Goal: Information Seeking & Learning: Learn about a topic

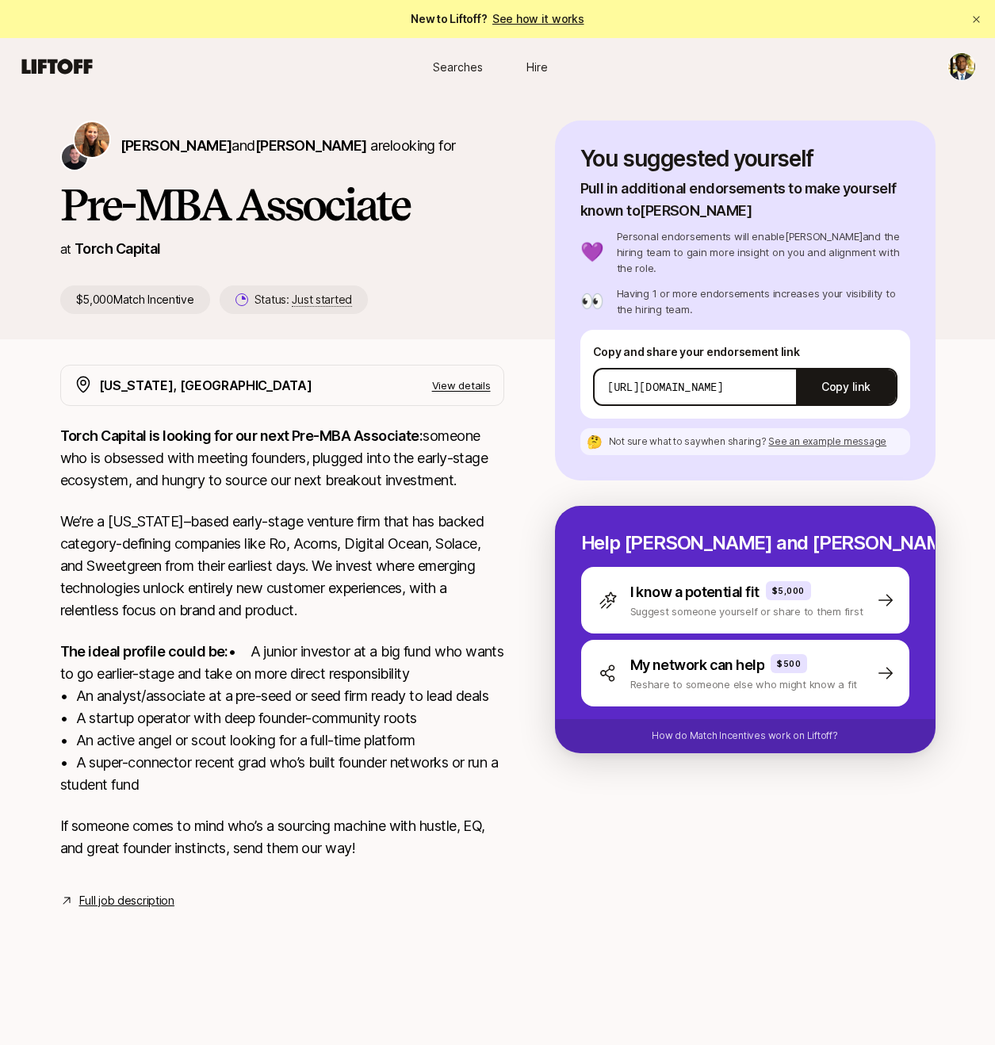
click at [98, 910] on link "Full job description" at bounding box center [126, 900] width 95 height 19
click at [478, 389] on p "View details" at bounding box center [461, 385] width 59 height 16
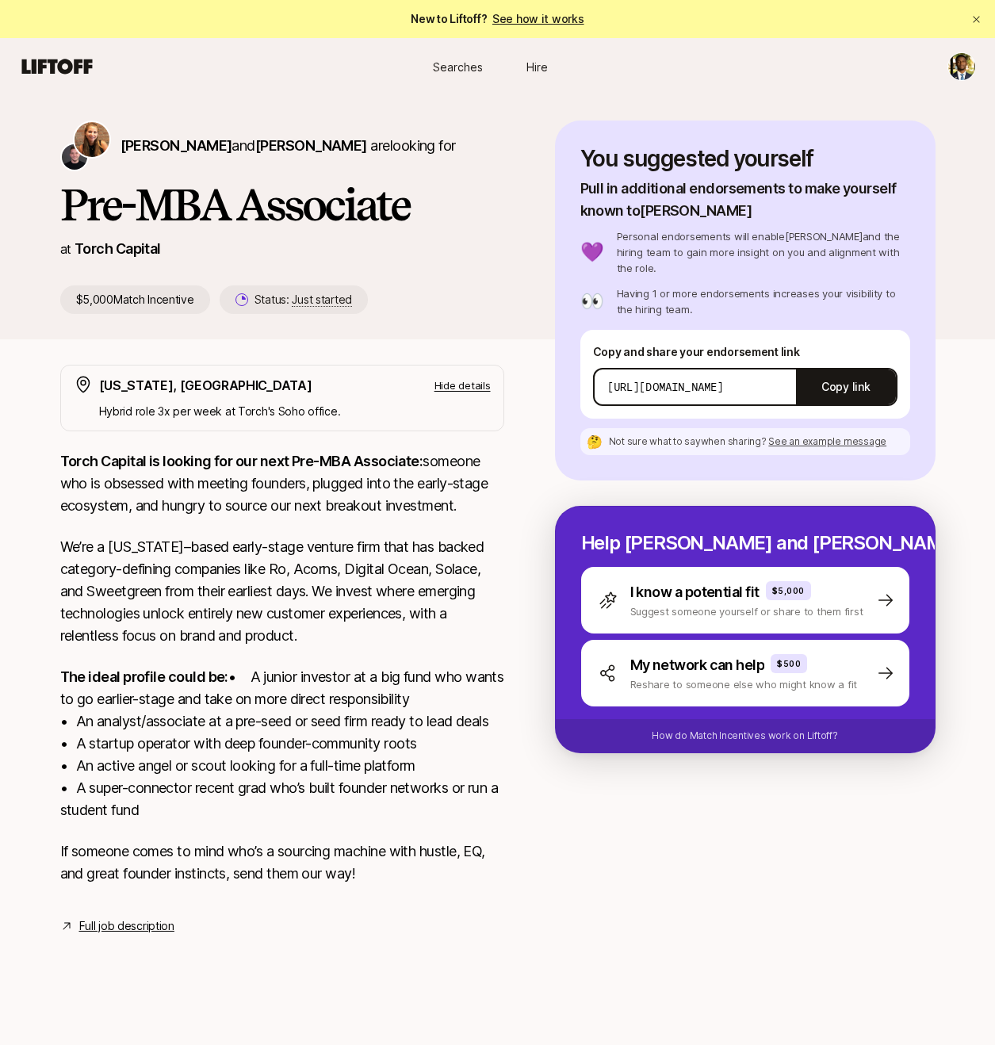
click at [458, 384] on p "Hide details" at bounding box center [463, 385] width 56 height 16
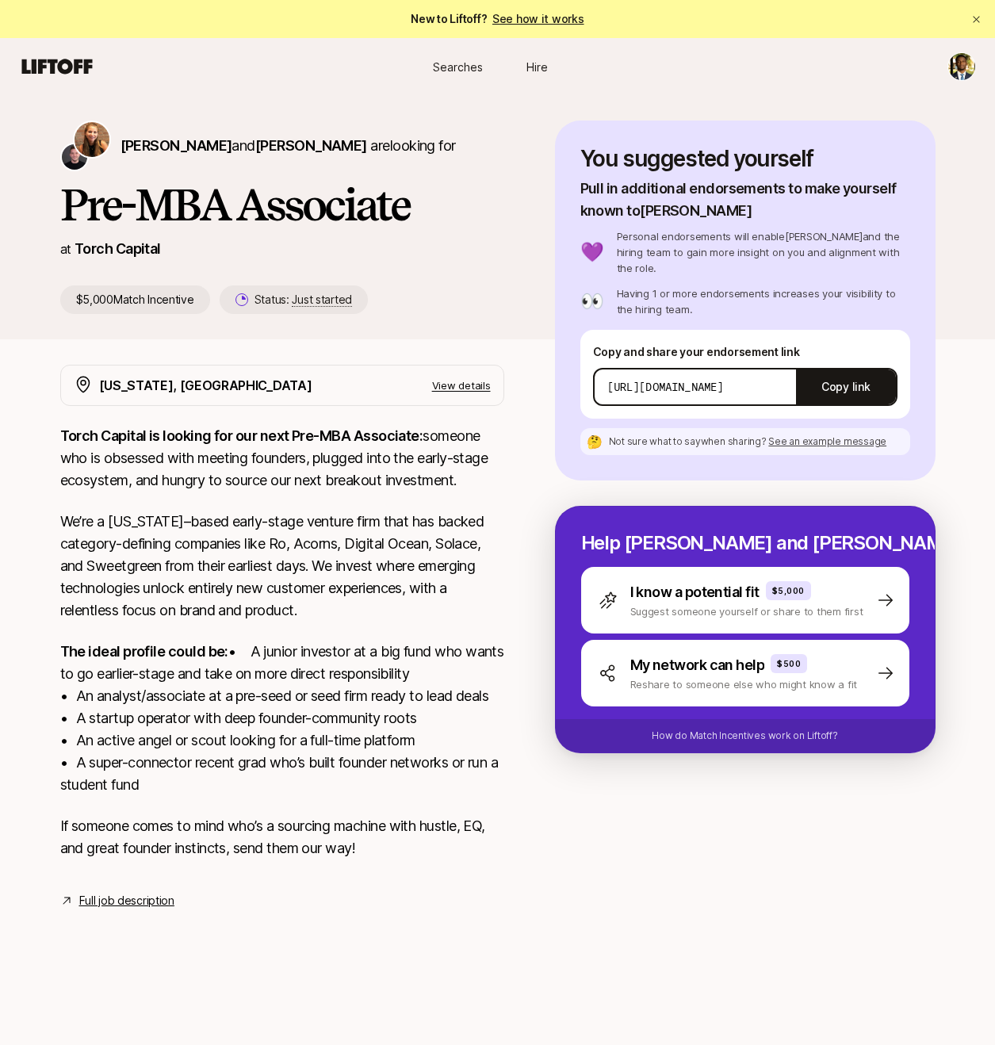
click at [458, 385] on p "View details" at bounding box center [461, 385] width 59 height 16
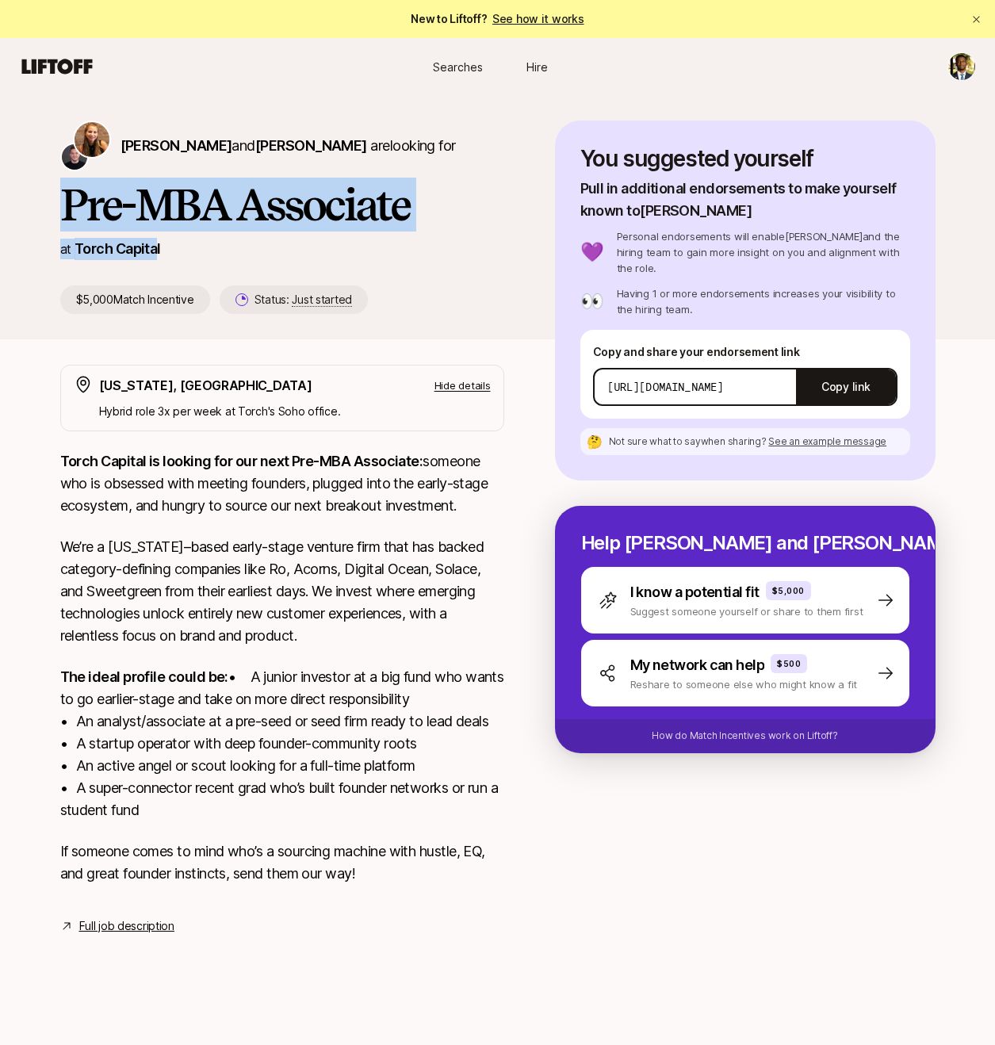
drag, startPoint x: 159, startPoint y: 259, endPoint x: 63, endPoint y: 209, distance: 107.5
click at [63, 209] on div "[PERSON_NAME] and [PERSON_NAME] are looking for Pre-MBA Associate at Torch Capi…" at bounding box center [307, 217] width 495 height 193
copy div "Pre-MBA Associate at [GEOGRAPHIC_DATA]"
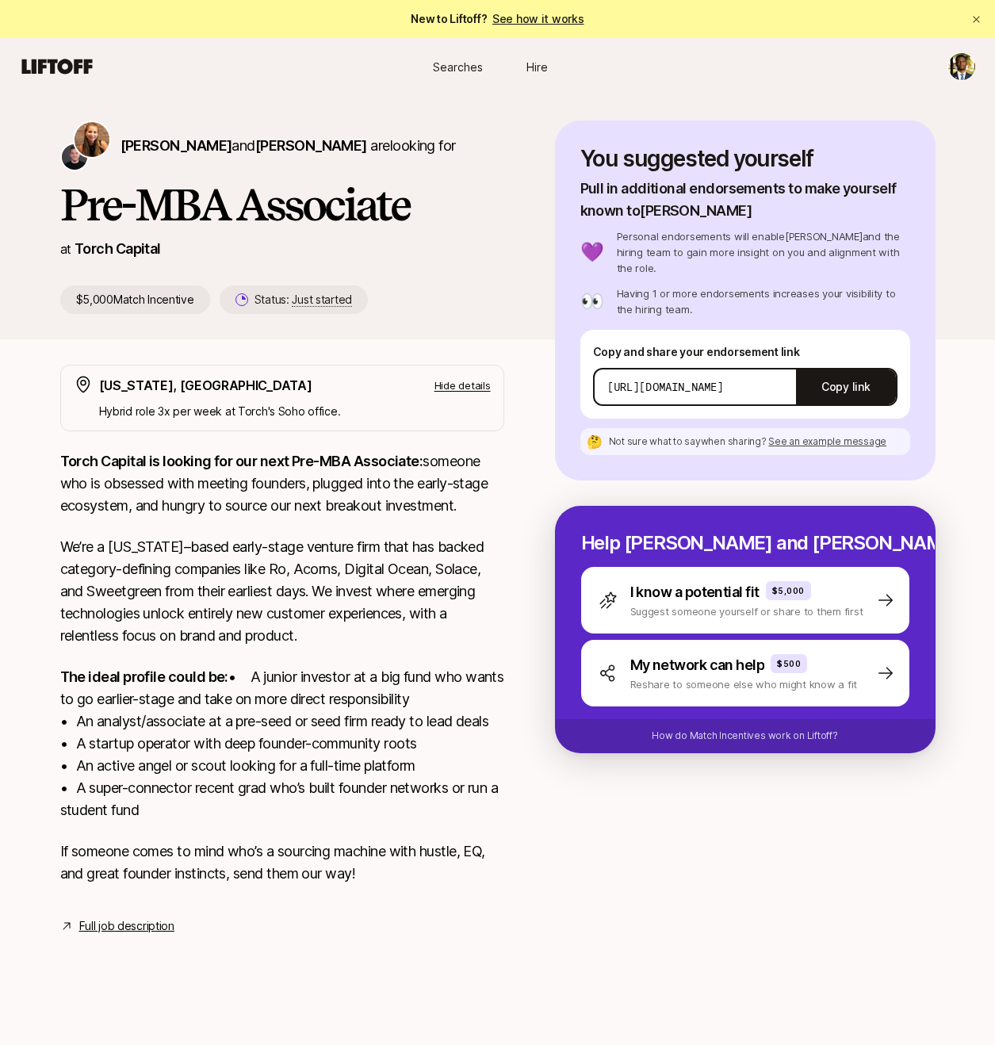
drag, startPoint x: 39, startPoint y: 275, endPoint x: 45, endPoint y: 281, distance: 9.0
click at [39, 275] on div "[PERSON_NAME] and [PERSON_NAME] are looking for Pre-MBA Associate at Torch Capi…" at bounding box center [498, 230] width 952 height 219
click at [477, 392] on p "Hide details" at bounding box center [463, 385] width 56 height 16
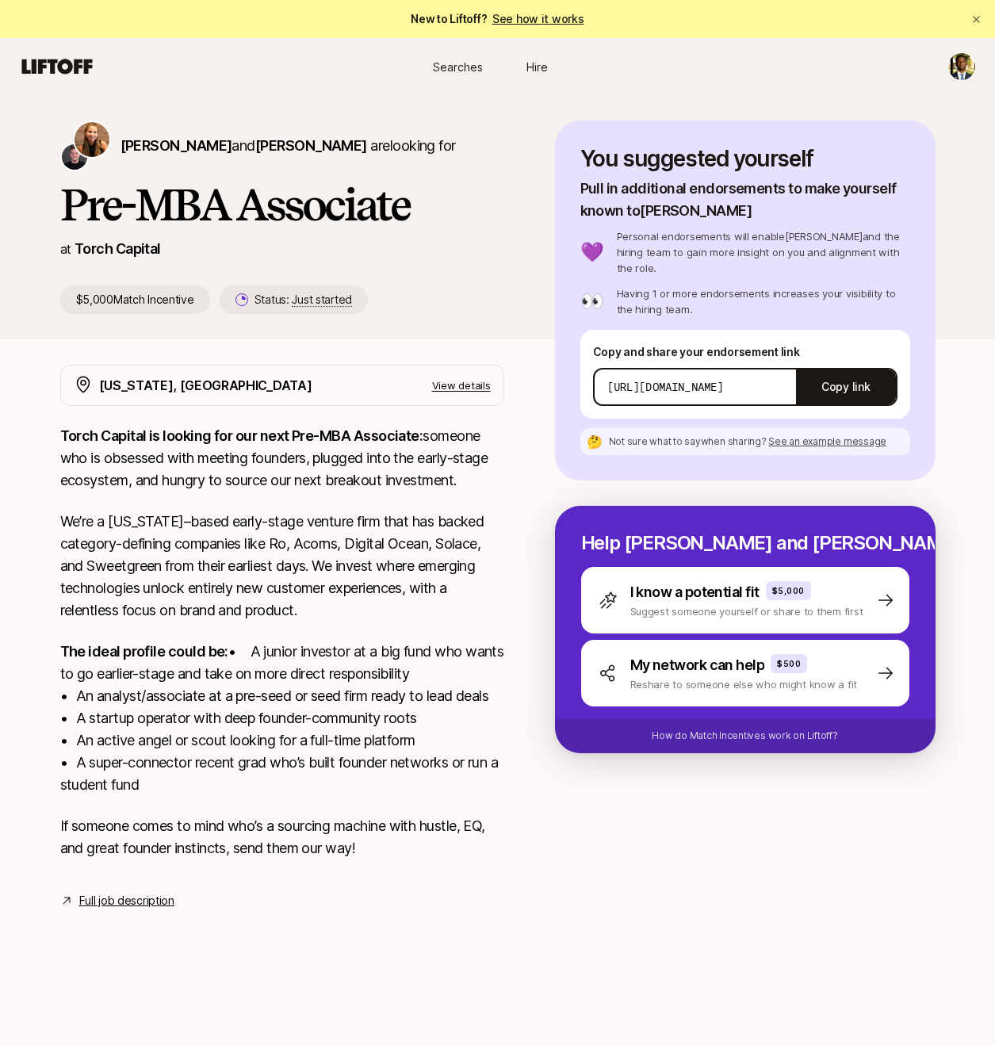
click at [459, 392] on p "View details" at bounding box center [461, 385] width 59 height 16
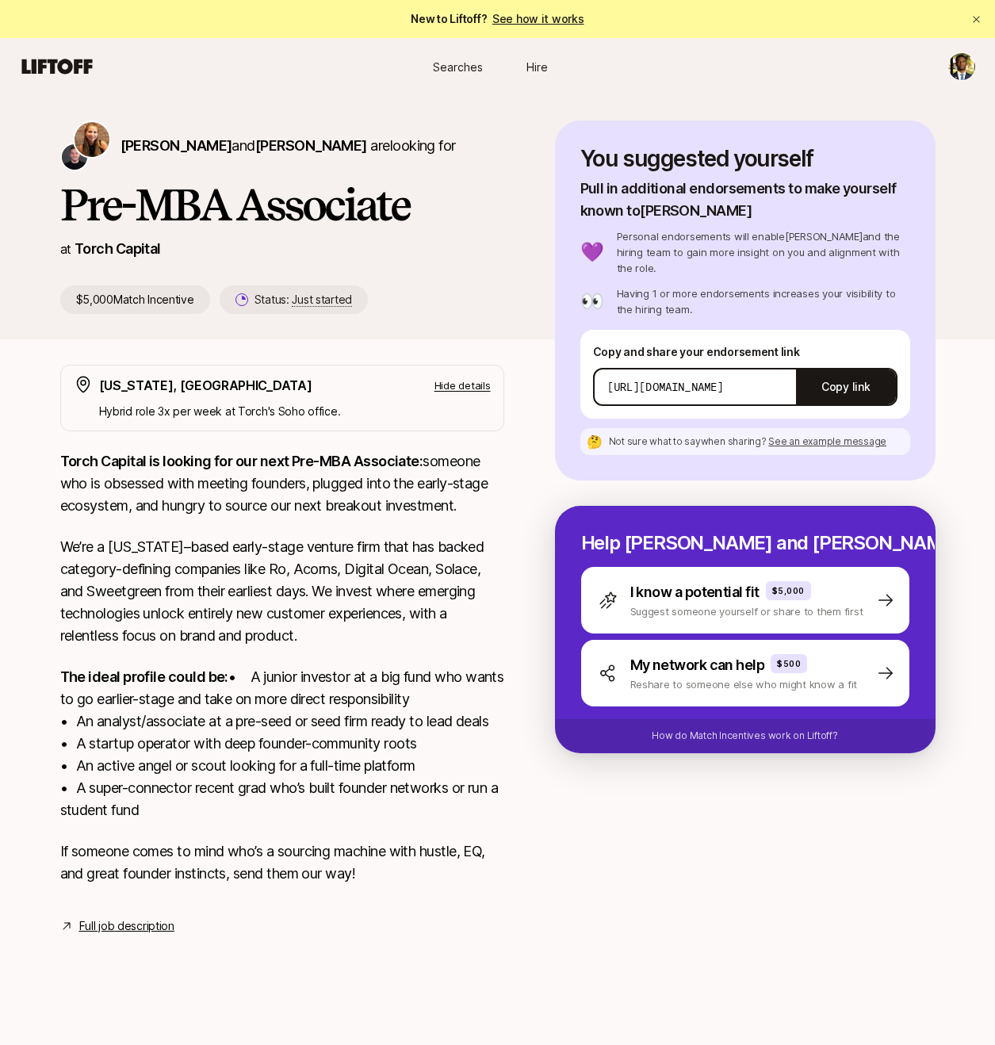
click at [458, 384] on p "Hide details" at bounding box center [463, 385] width 56 height 16
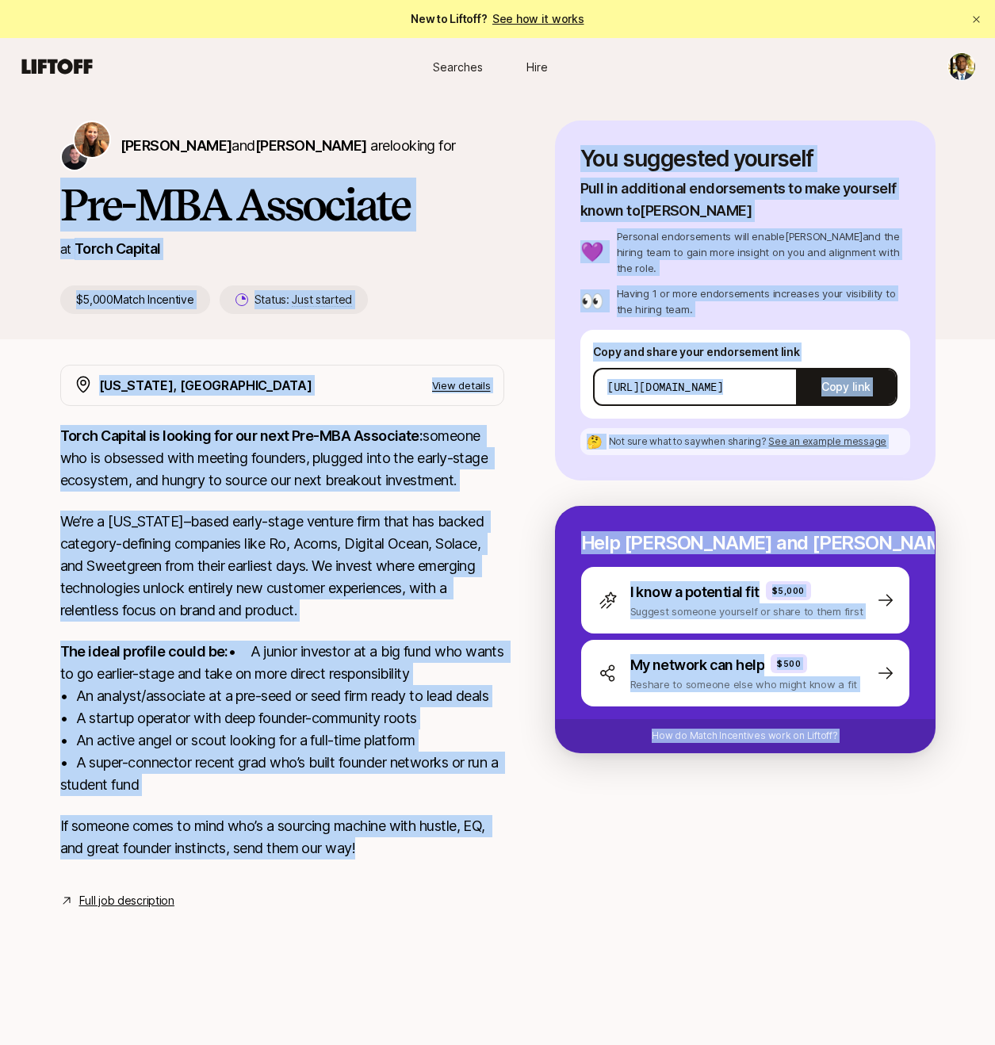
drag, startPoint x: 11, startPoint y: 192, endPoint x: 473, endPoint y: 886, distance: 834.4
click at [479, 891] on div "[PERSON_NAME] and [PERSON_NAME] are looking for Pre-MBA Associate at Torch Capi…" at bounding box center [497, 521] width 995 height 853
click at [468, 879] on div "Torch Capital is looking for our next Pre-MBA Associate: someone who is obsesse…" at bounding box center [282, 652] width 444 height 454
drag, startPoint x: 426, startPoint y: 893, endPoint x: 67, endPoint y: 209, distance: 772.1
click at [67, 210] on div "[PERSON_NAME] and [PERSON_NAME] are looking for Pre-MBA Associate at Torch Capi…" at bounding box center [497, 521] width 995 height 853
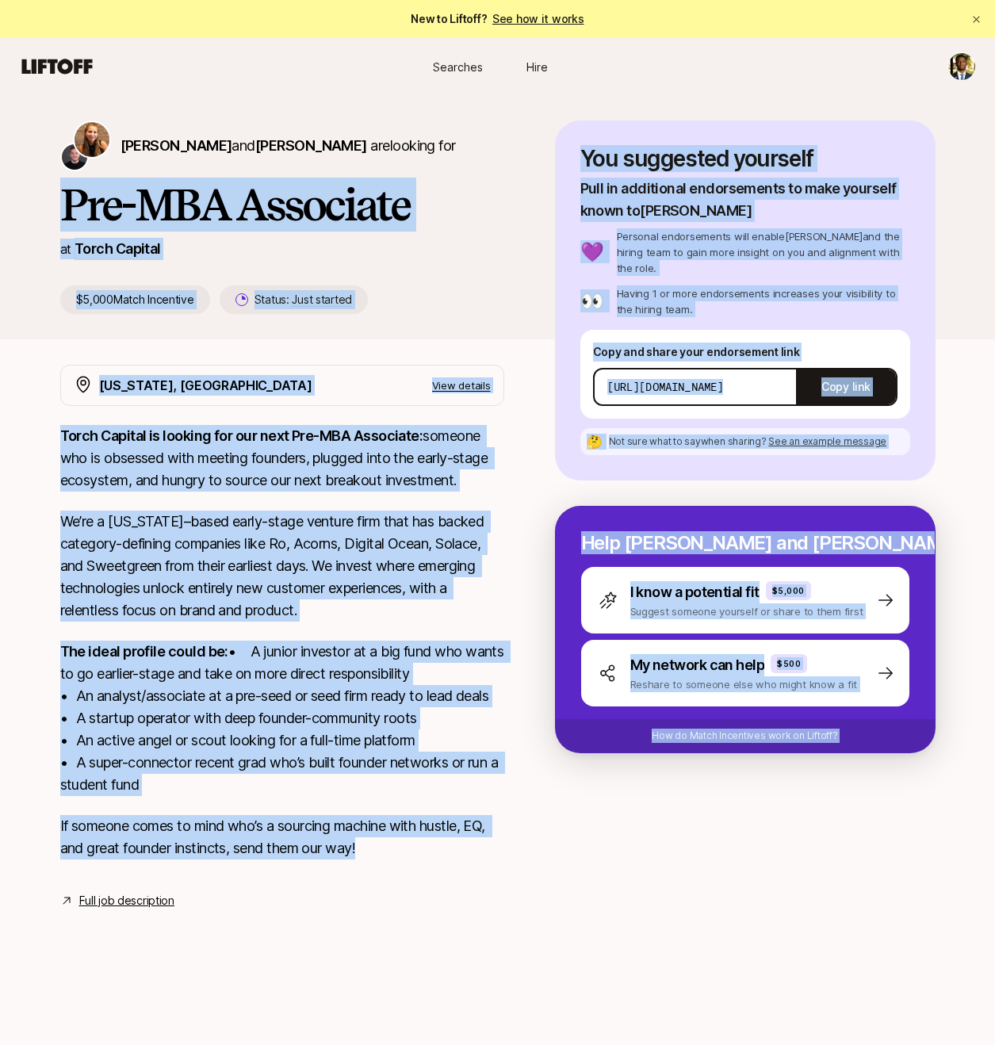
copy div "Lor-IPS Dolorsita co Adipi Elitsed $4,380 Doeiu Temporinc Utlabo: Etdo magnaal …"
